Goal: Transaction & Acquisition: Purchase product/service

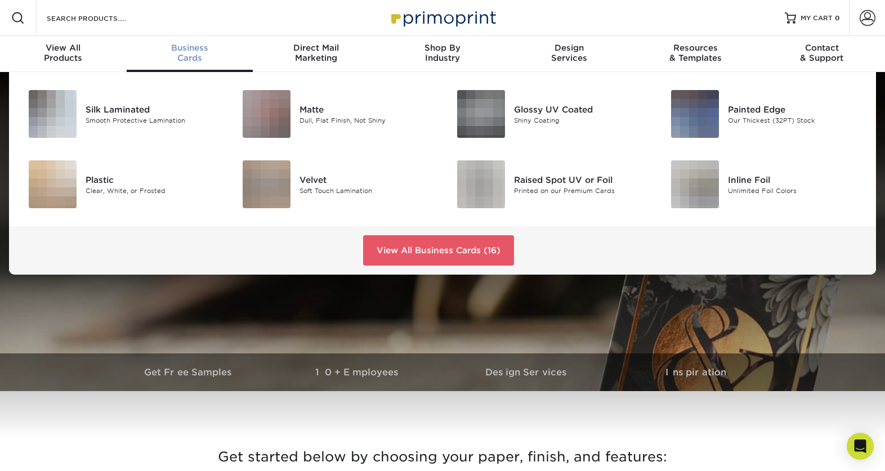
click at [192, 41] on link "Business Cards" at bounding box center [190, 54] width 127 height 36
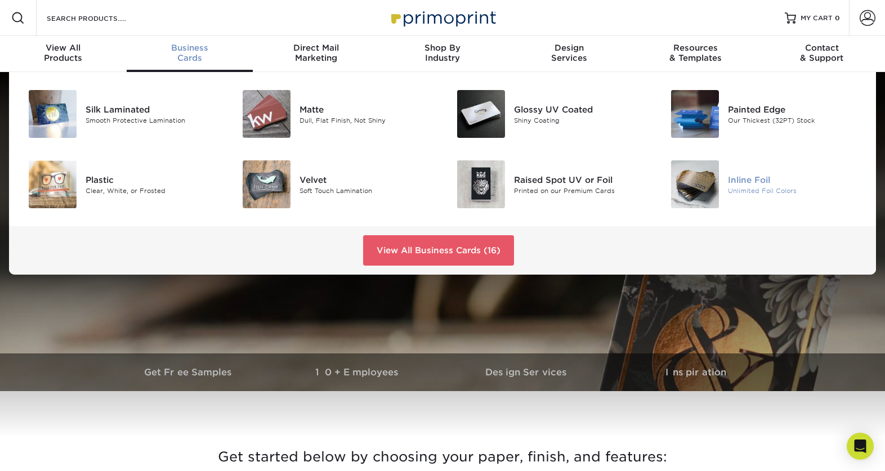
click at [774, 184] on div "Inline Foil" at bounding box center [795, 179] width 134 height 12
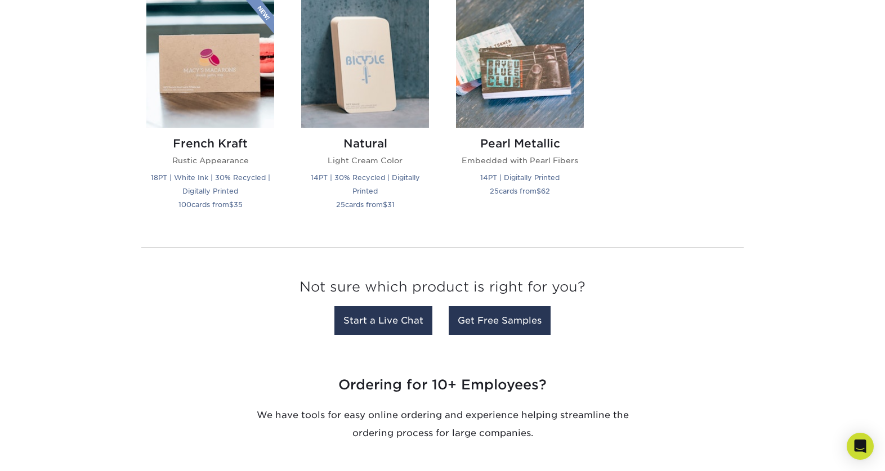
scroll to position [1351, 0]
